Goal: Check status: Check status

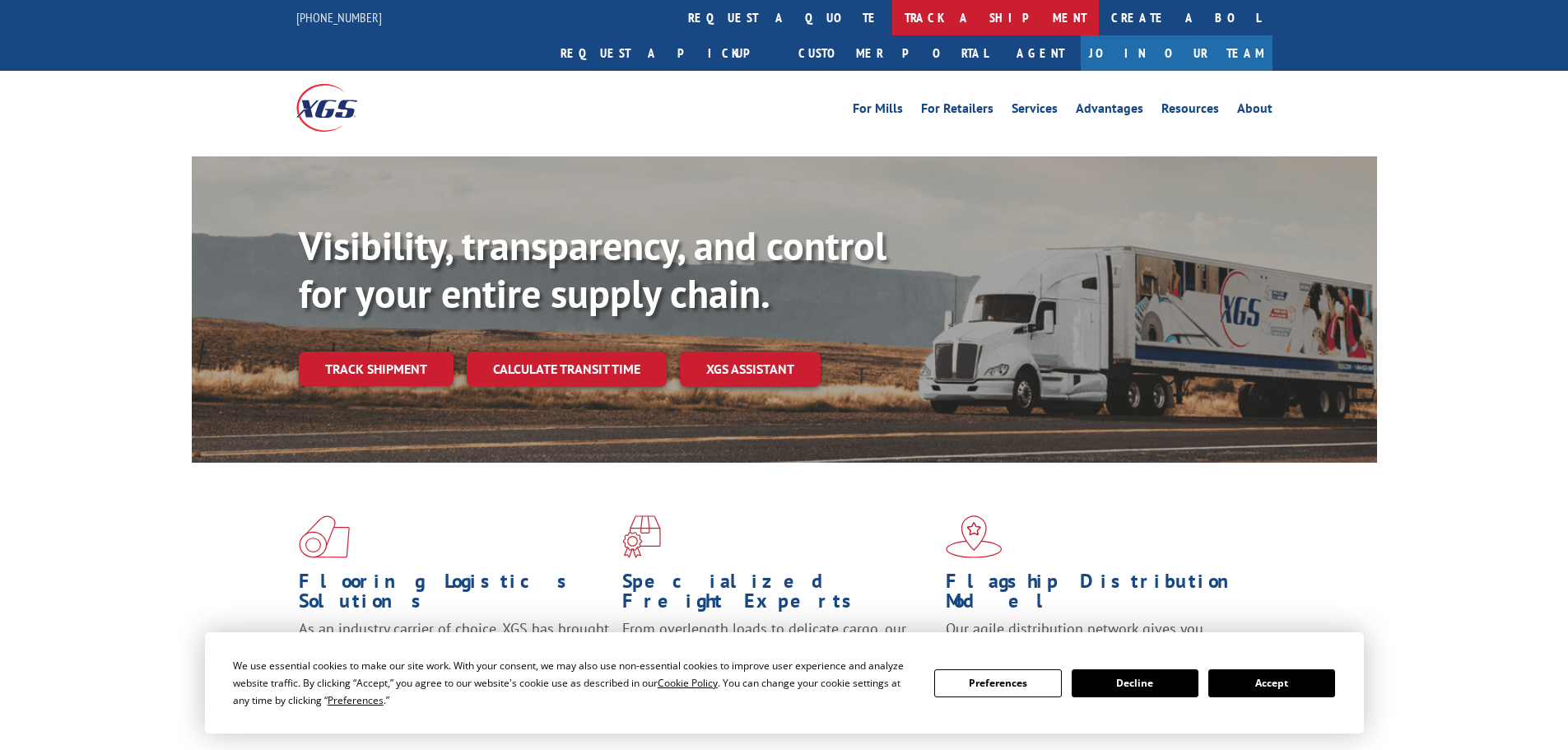
click at [892, 22] on link "track a shipment" at bounding box center [995, 18] width 206 height 35
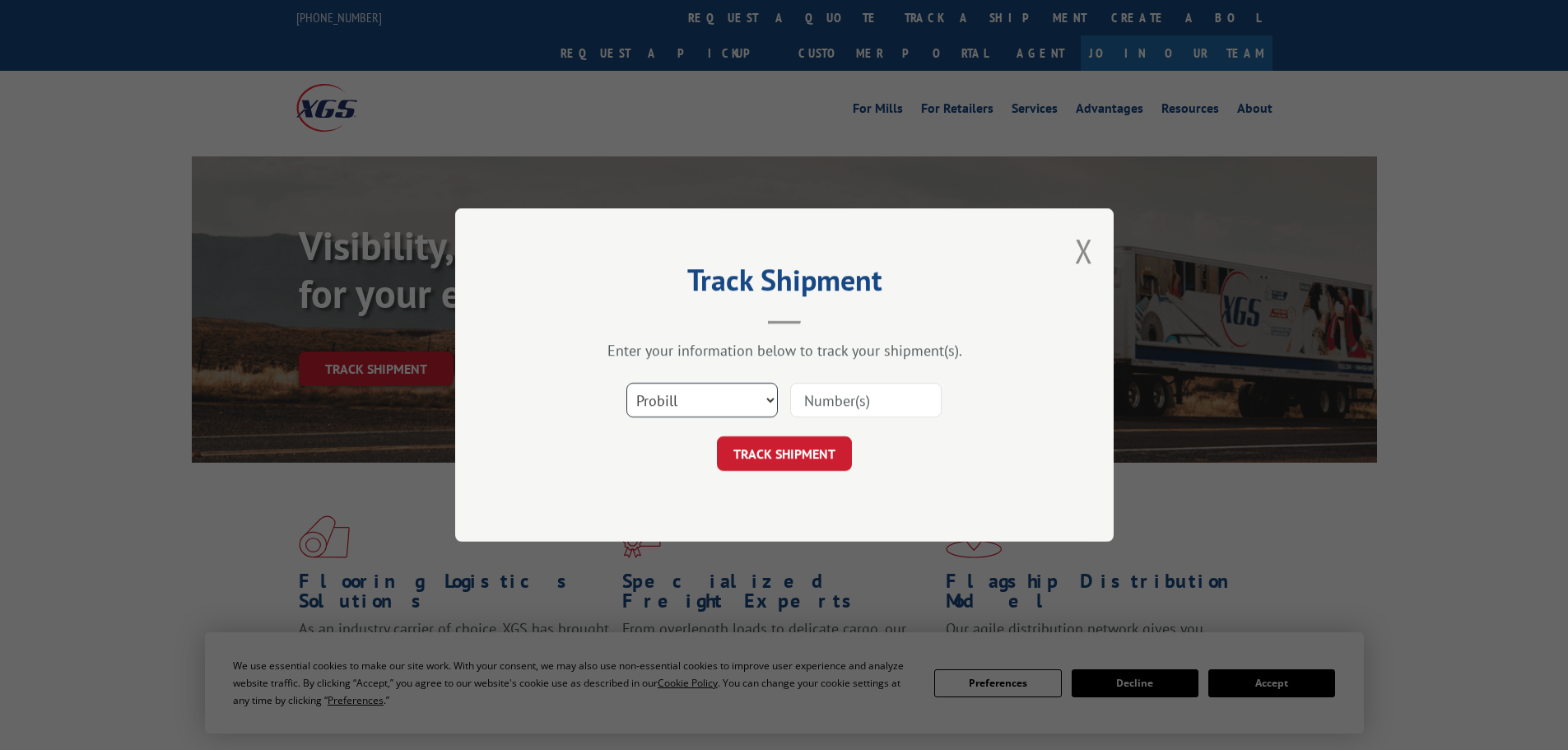
click at [705, 396] on select "Select category... Probill BOL PO" at bounding box center [702, 399] width 151 height 34
select select "bol"
click at [626, 382] on select "Select category... Probill BOL PO" at bounding box center [702, 399] width 151 height 34
drag, startPoint x: 869, startPoint y: 388, endPoint x: 866, endPoint y: 403, distance: 15.3
click at [866, 403] on input at bounding box center [866, 399] width 151 height 34
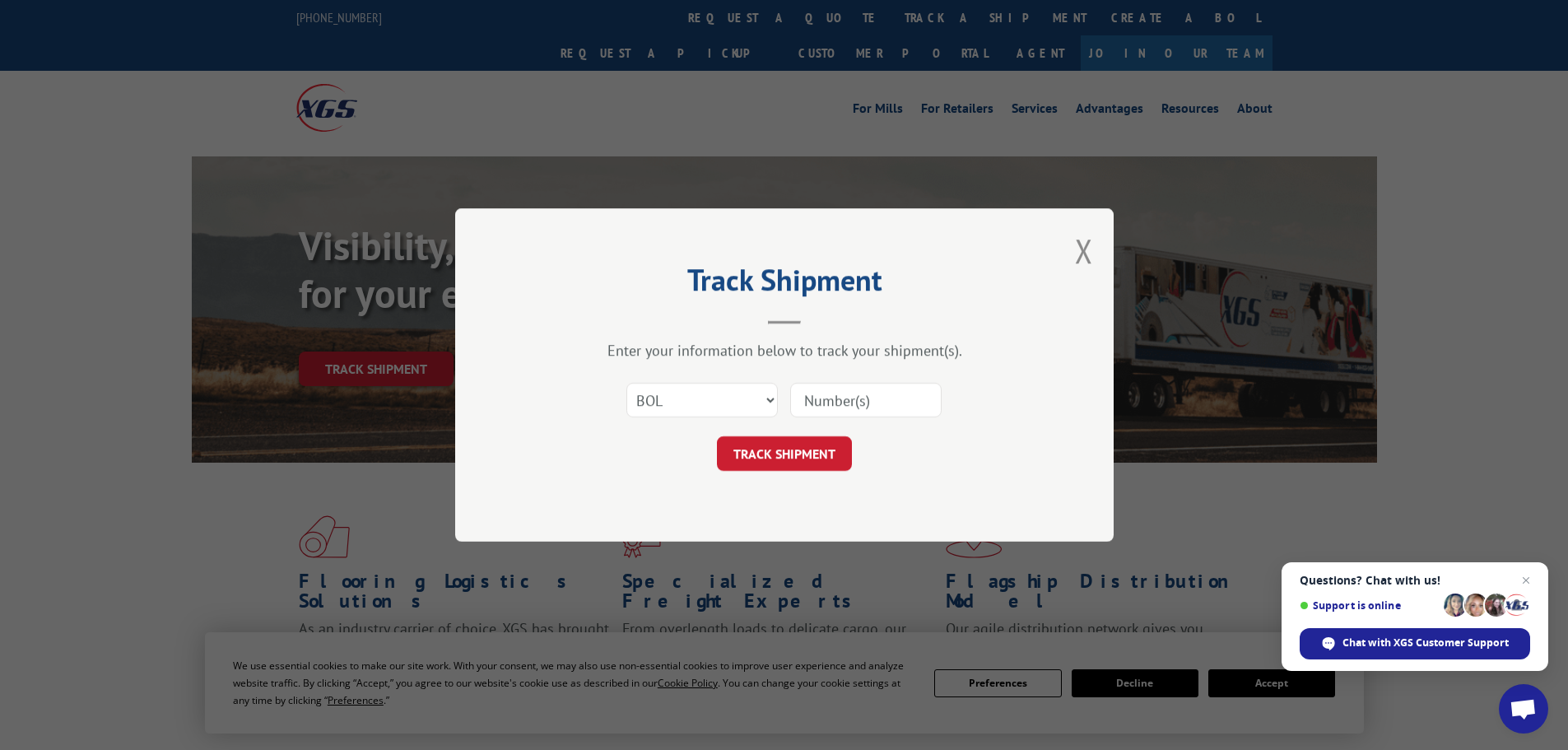
paste input "5590486"
type input "5590486"
click at [804, 453] on button "TRACK SHIPMENT" at bounding box center [784, 453] width 135 height 34
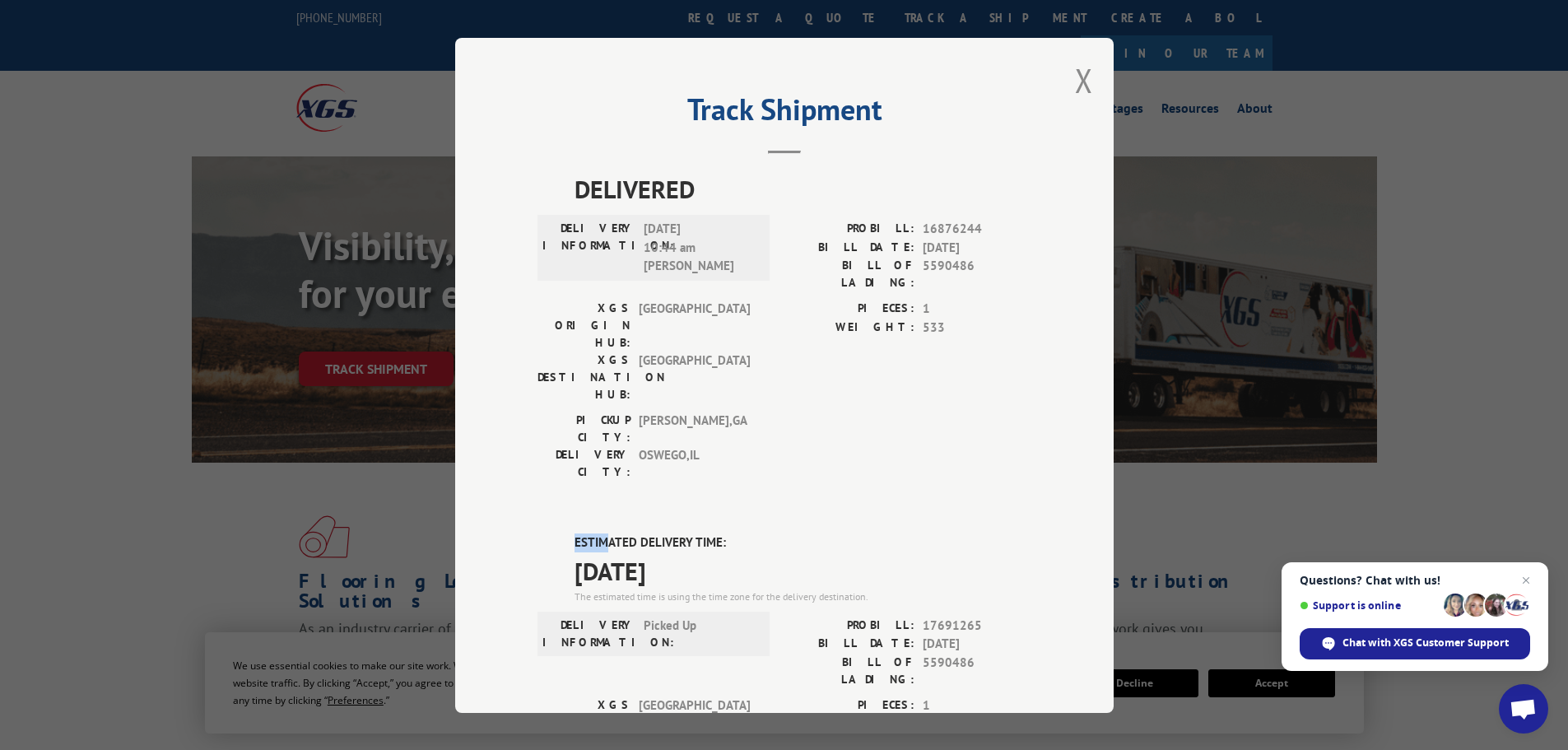
drag, startPoint x: 561, startPoint y: 454, endPoint x: 597, endPoint y: 455, distance: 36.0
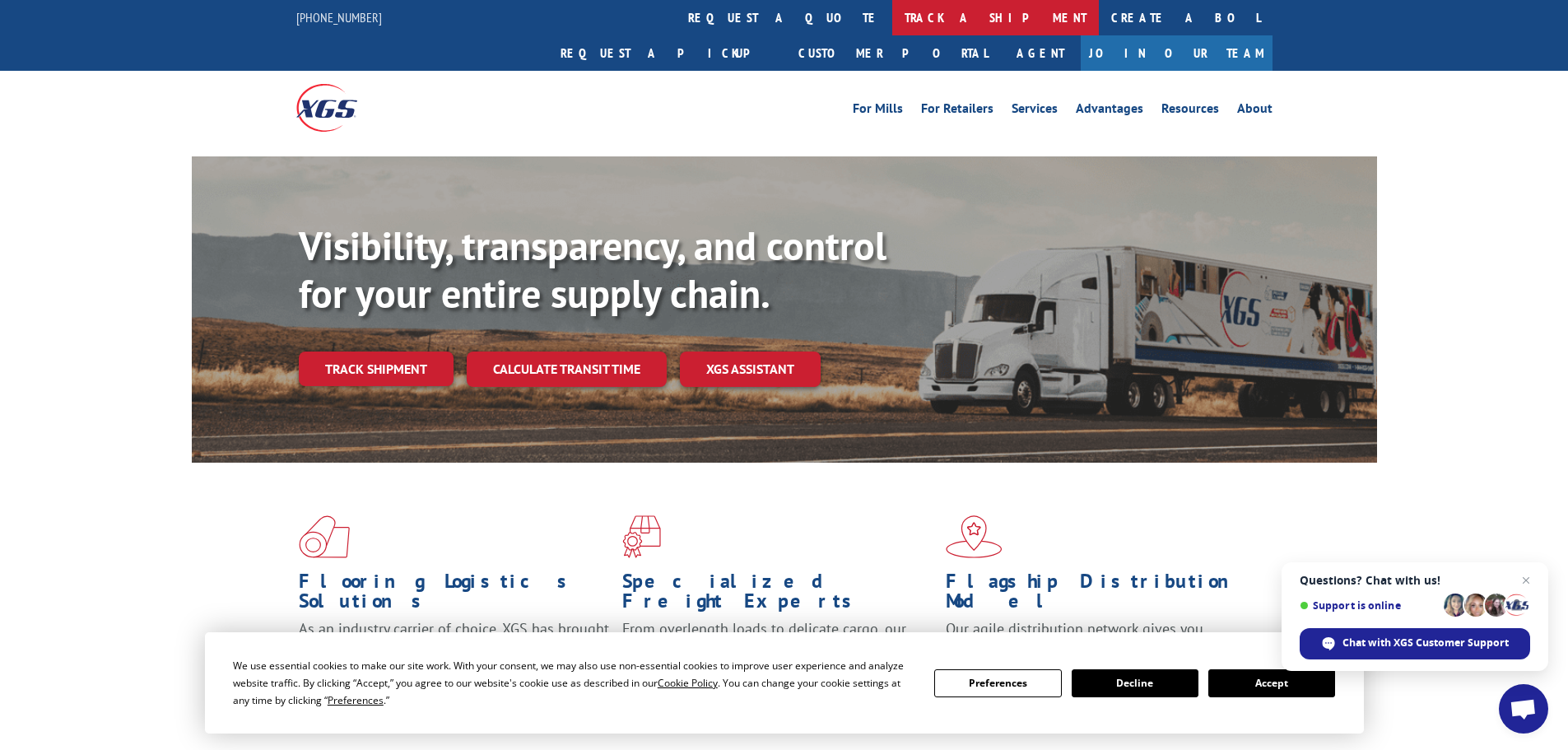
click at [892, 20] on link "track a shipment" at bounding box center [995, 18] width 206 height 35
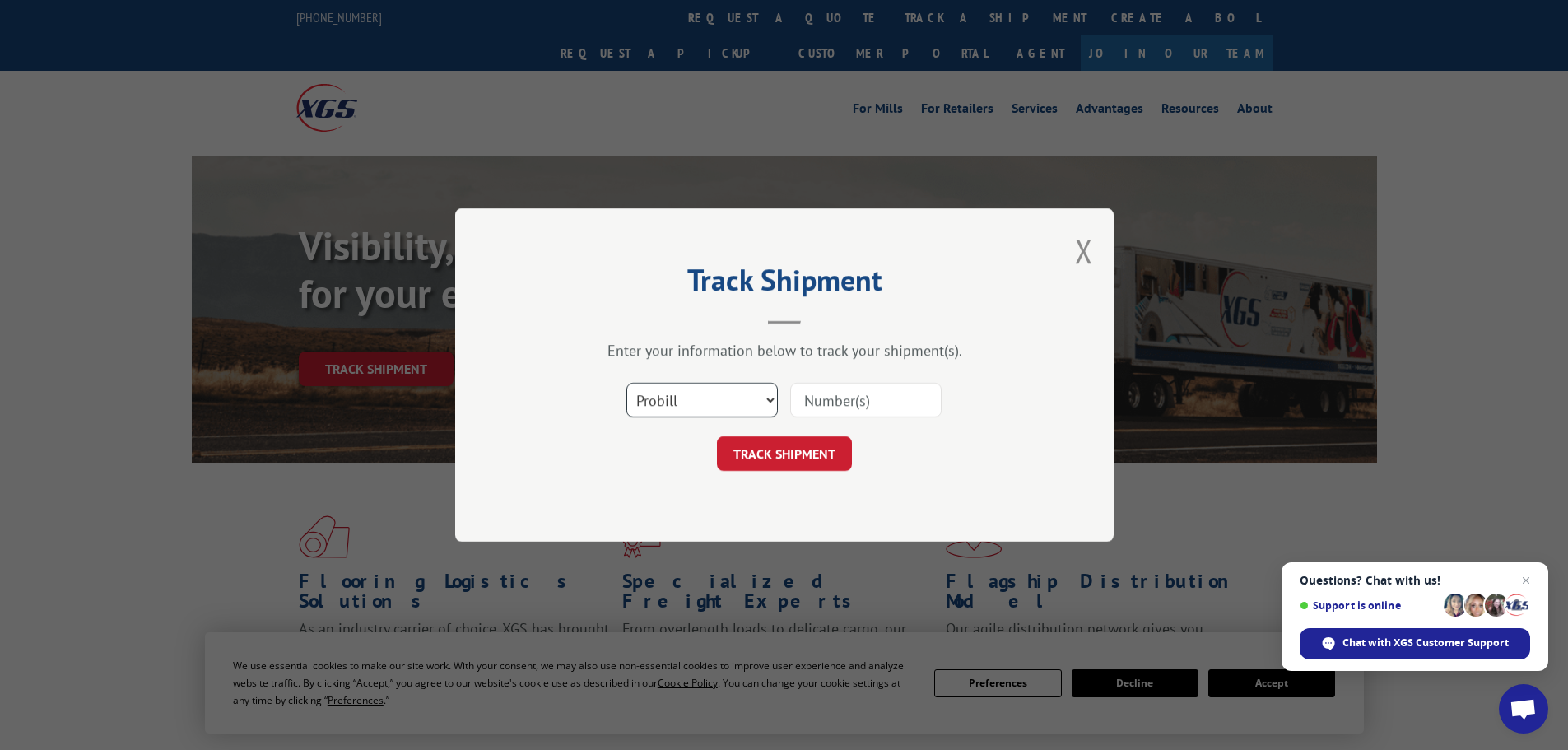
click at [705, 409] on select "Select category... Probill BOL PO" at bounding box center [702, 399] width 151 height 34
select select "bol"
click at [626, 382] on select "Select category... Probill BOL PO" at bounding box center [702, 399] width 151 height 34
click at [821, 400] on input at bounding box center [866, 399] width 151 height 34
paste input "7065650"
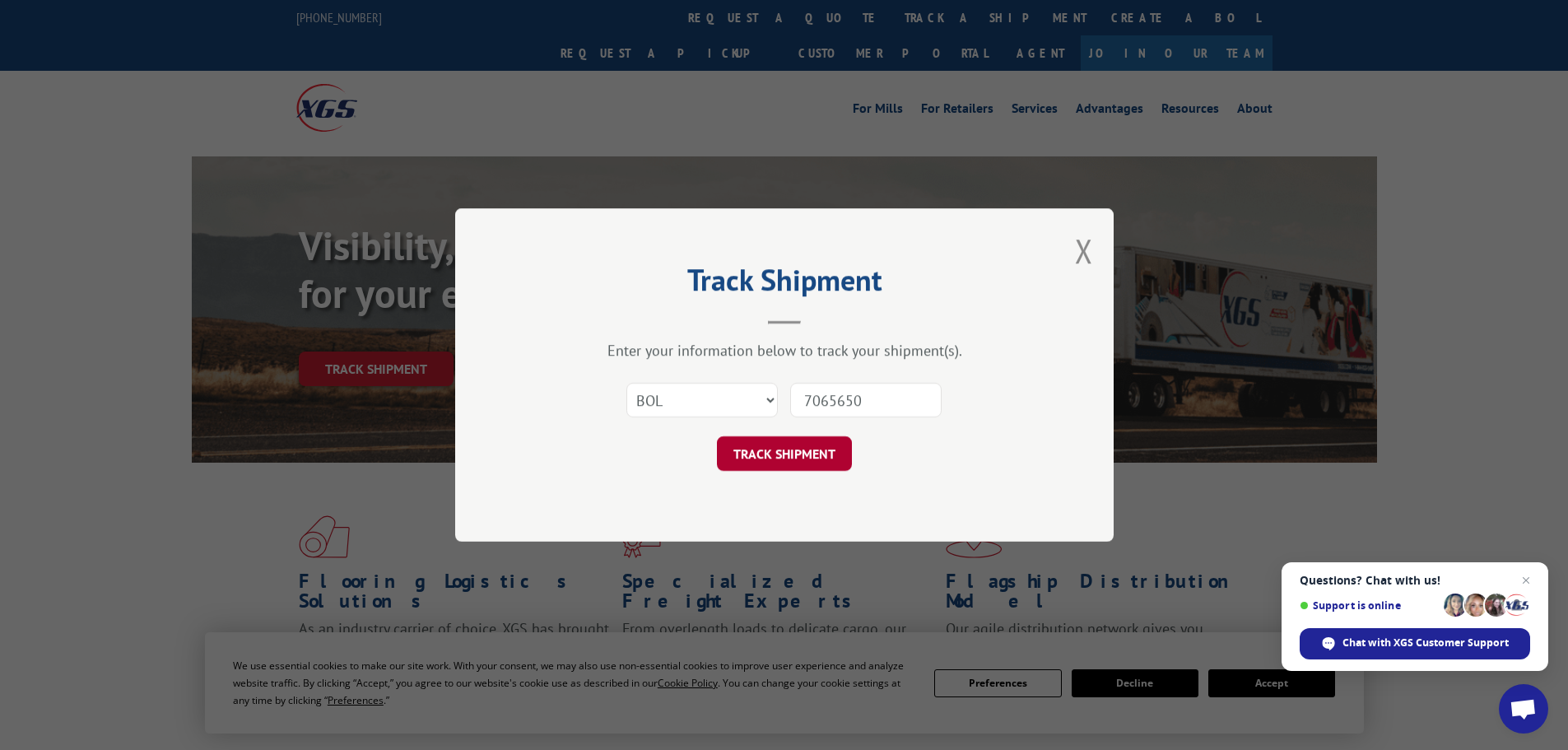
type input "7065650"
click at [768, 447] on button "TRACK SHIPMENT" at bounding box center [784, 453] width 135 height 34
